Goal: Navigation & Orientation: Find specific page/section

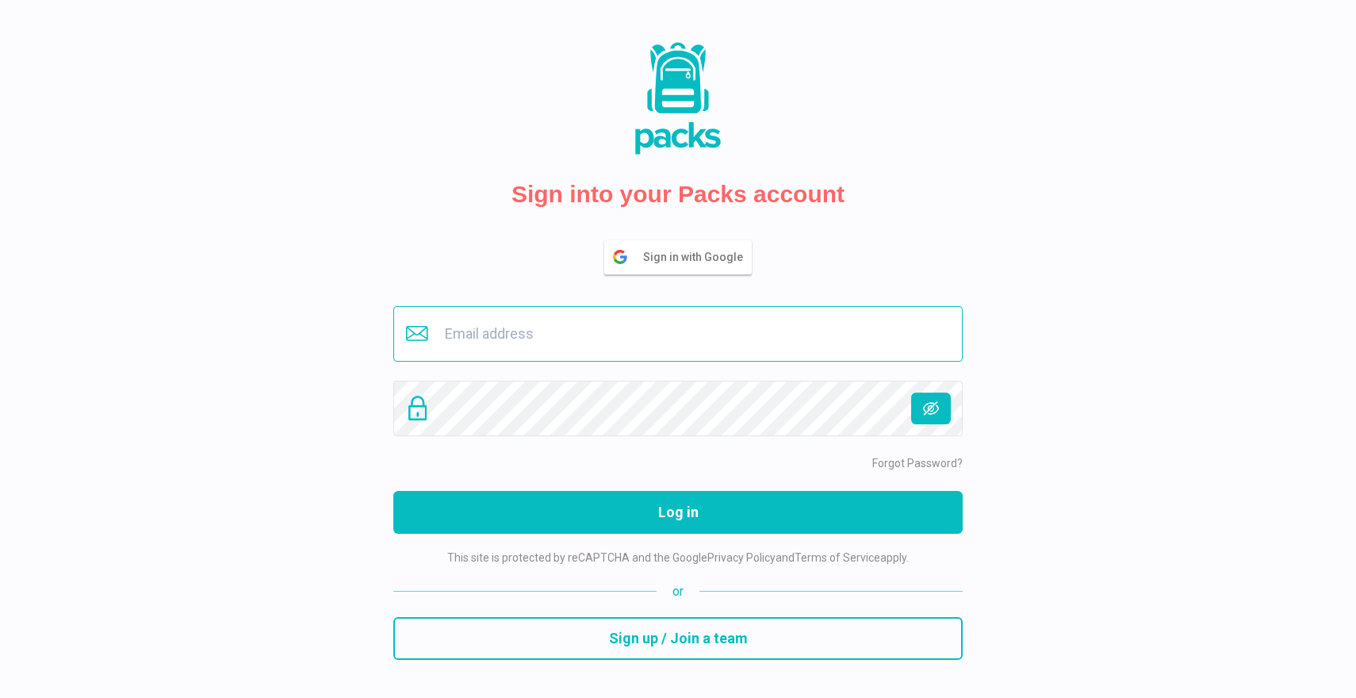
type input "[EMAIL_ADDRESS][DOMAIN_NAME]"
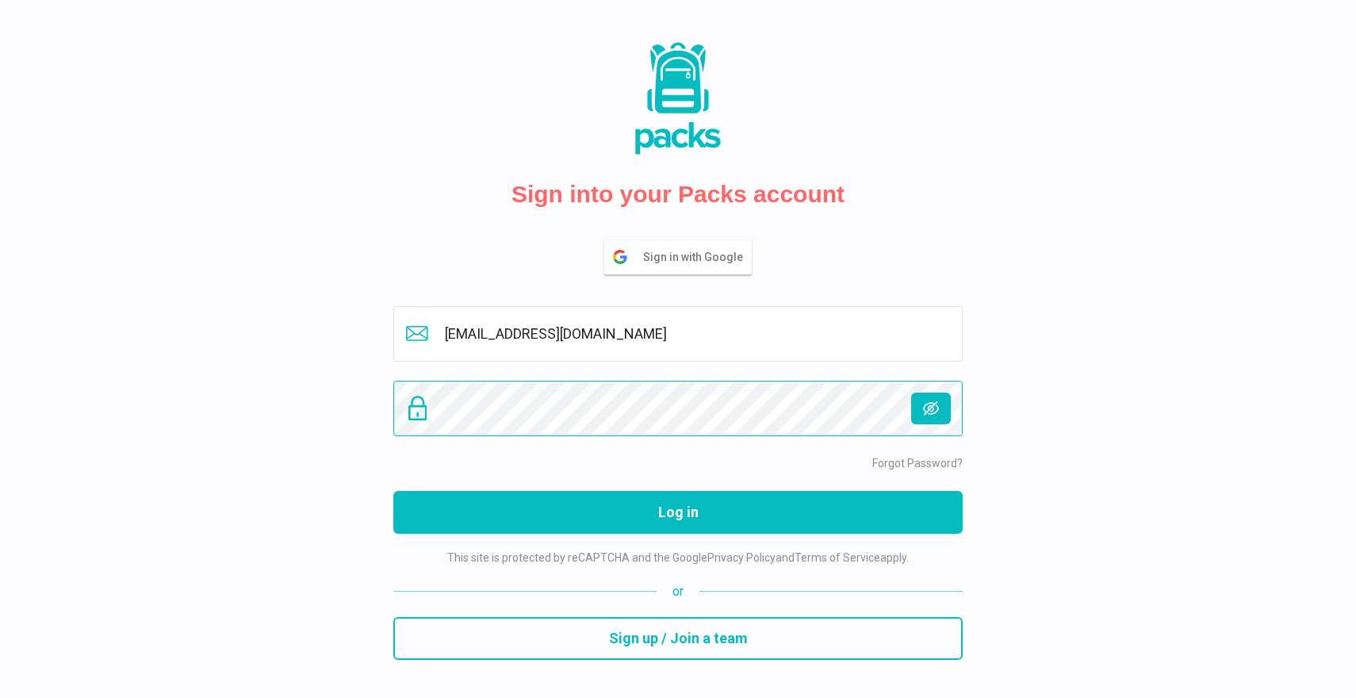
click at [678, 511] on button "Log in" at bounding box center [677, 512] width 569 height 43
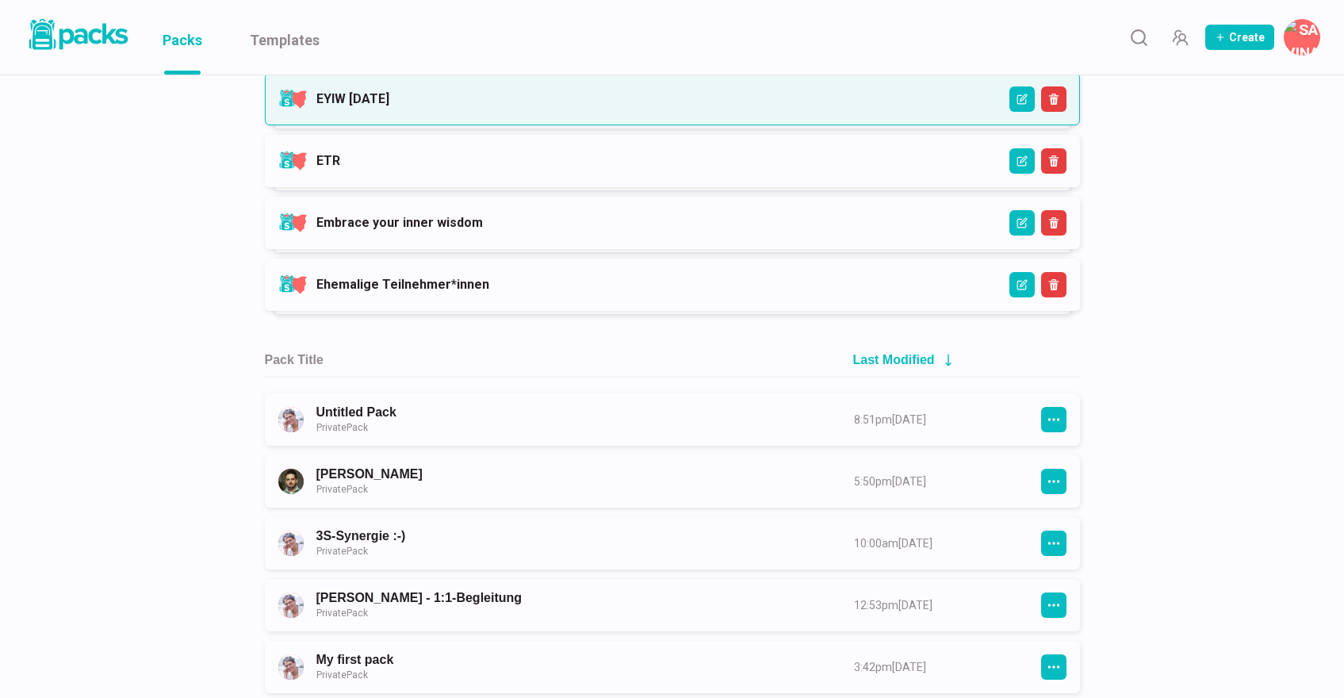
scroll to position [270, 0]
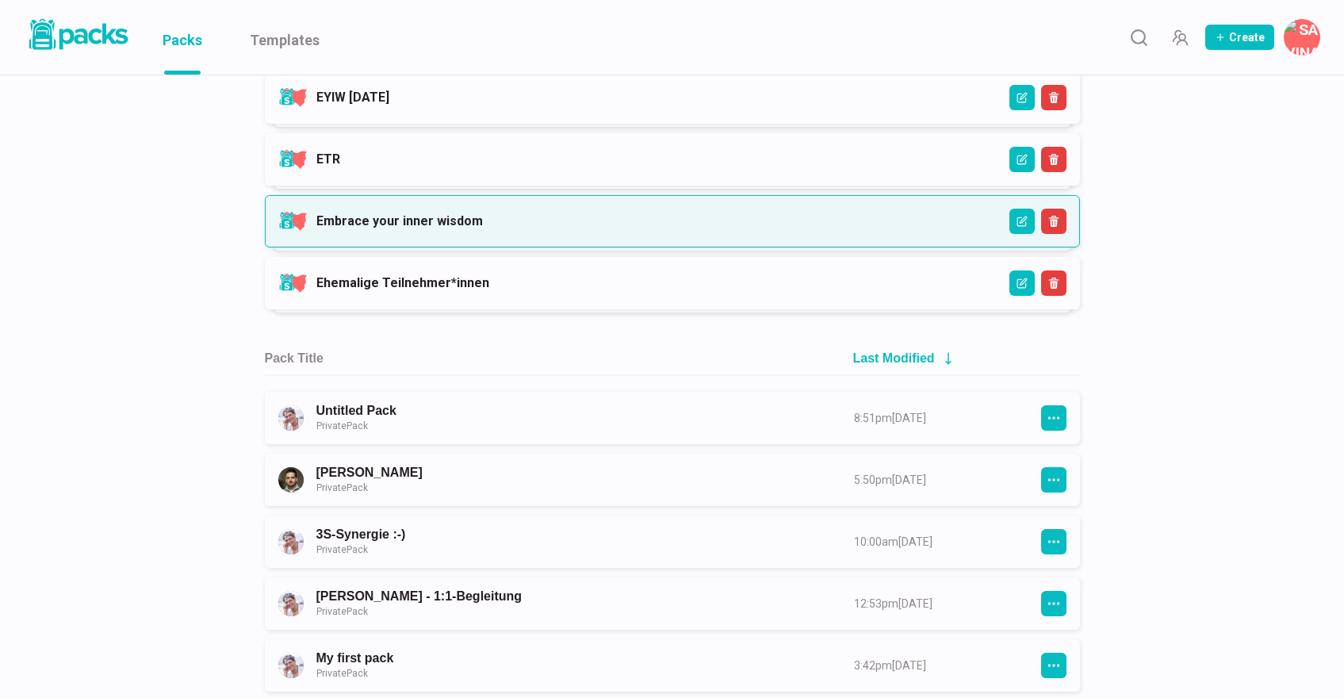
click at [483, 213] on link "Embrace your inner wisdom" at bounding box center [399, 220] width 166 height 15
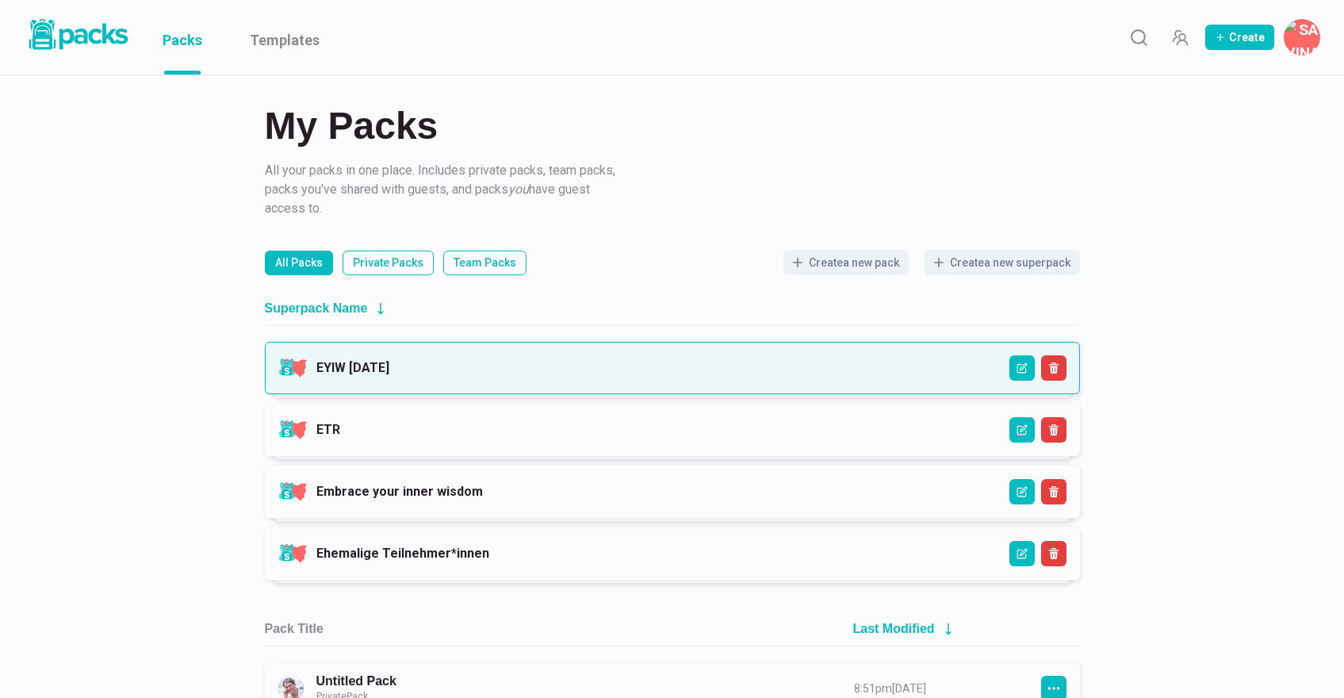
click at [389, 362] on link "EYIW [DATE]" at bounding box center [352, 367] width 73 height 15
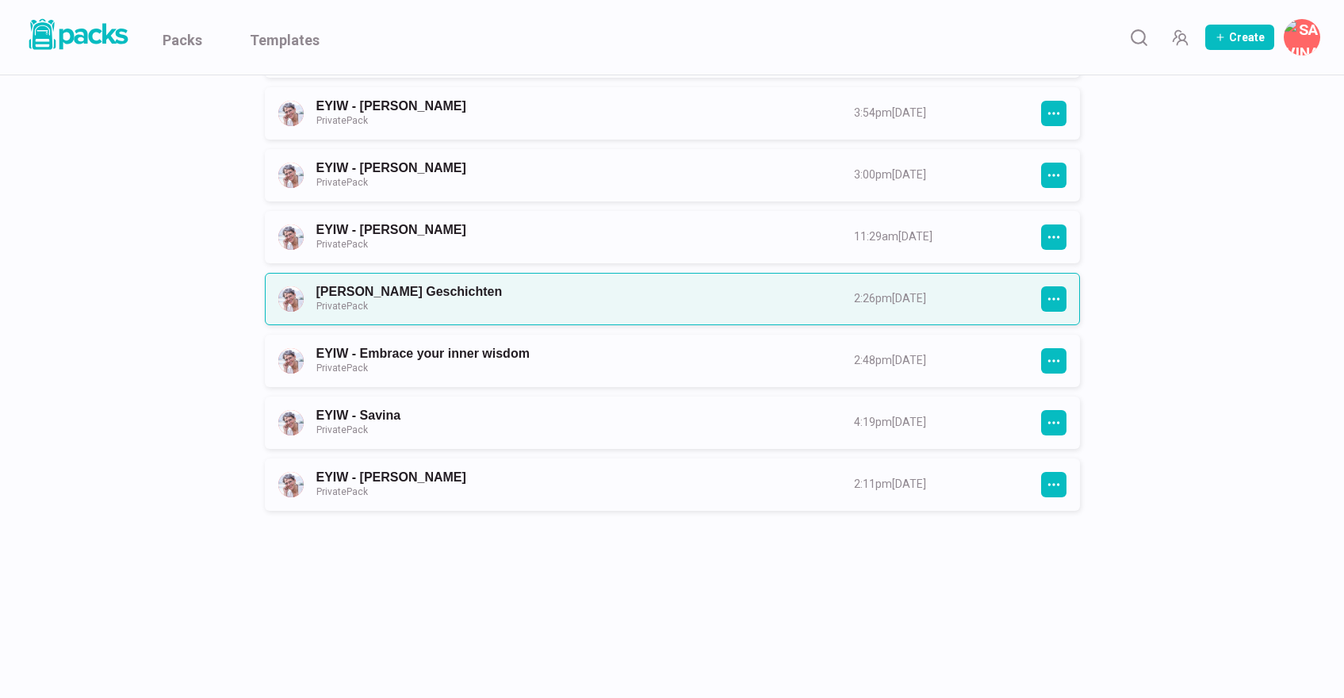
scroll to position [1726, 0]
